Goal: Task Accomplishment & Management: Use online tool/utility

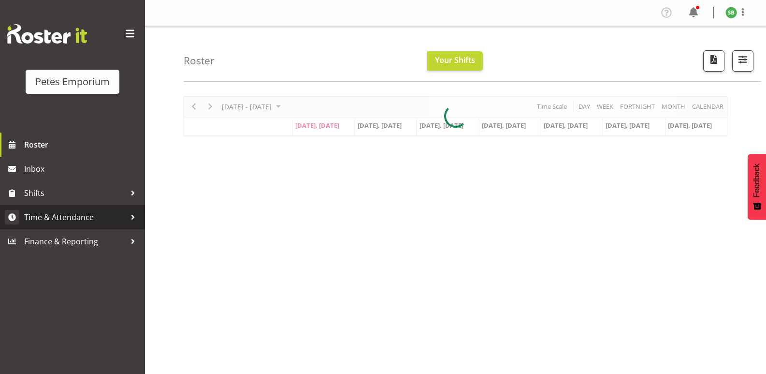
click at [56, 216] on span "Time & Attendance" at bounding box center [75, 217] width 102 height 15
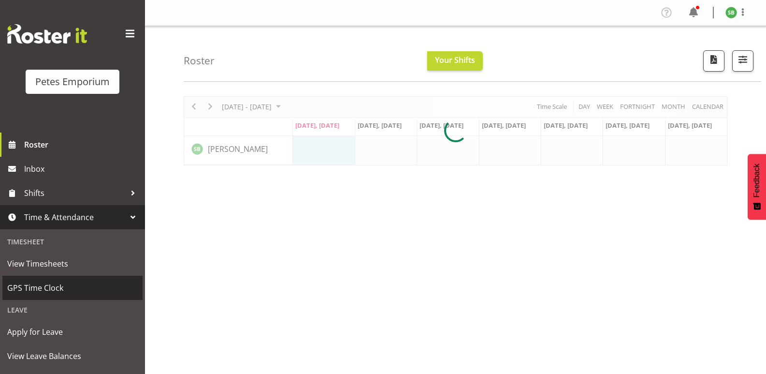
click at [46, 290] on span "GPS Time Clock" at bounding box center [72, 287] width 131 height 15
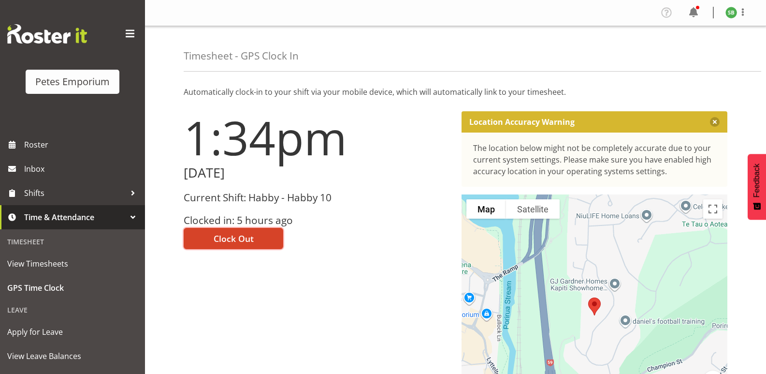
click at [243, 234] on span "Clock Out" at bounding box center [234, 238] width 40 height 13
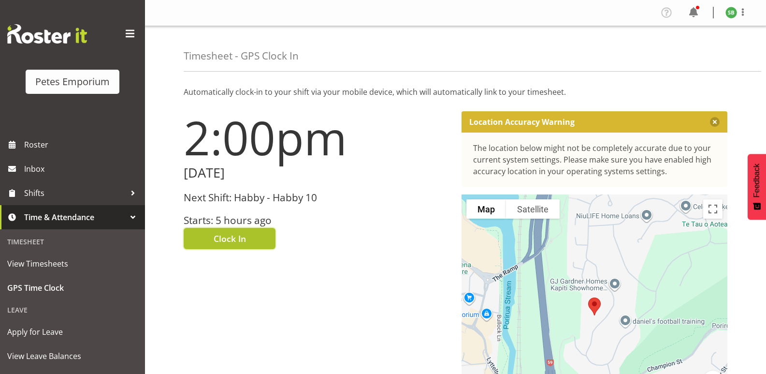
click at [235, 231] on button "Clock In" at bounding box center [230, 238] width 92 height 21
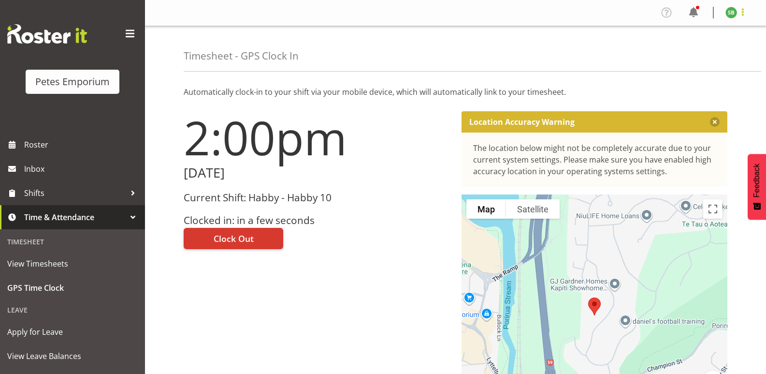
click at [742, 12] on span at bounding box center [743, 12] width 12 height 12
click at [703, 52] on link "Log Out" at bounding box center [702, 50] width 93 height 17
